Goal: Check status: Check status

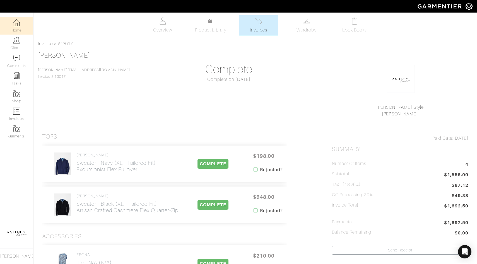
click at [9, 26] on link "Home" at bounding box center [16, 26] width 33 height 18
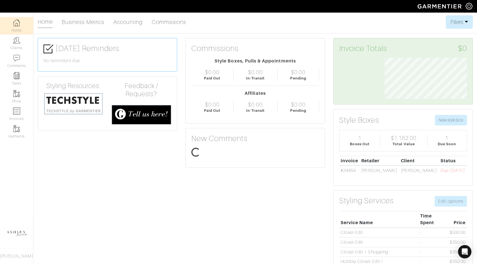
scroll to position [41, 91]
click at [18, 109] on img at bounding box center [16, 111] width 7 height 7
select select
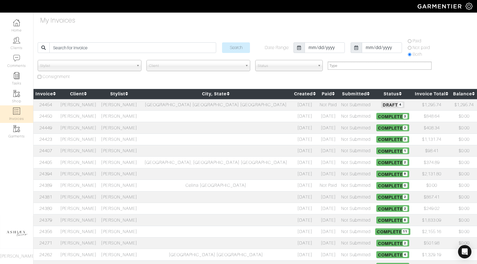
click at [374, 104] on h5 "Draft 4" at bounding box center [392, 104] width 37 height 7
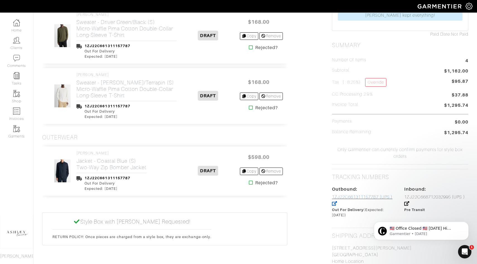
click at [369, 195] on link "1ZJ22C661311157787 (UPS )" at bounding box center [362, 201] width 60 height 12
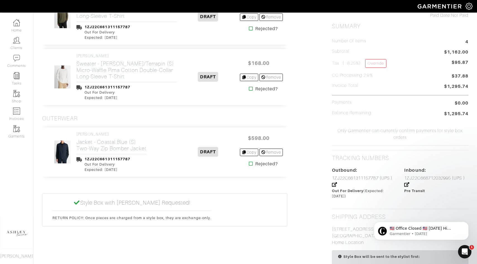
scroll to position [218, 0]
